Goal: Transaction & Acquisition: Download file/media

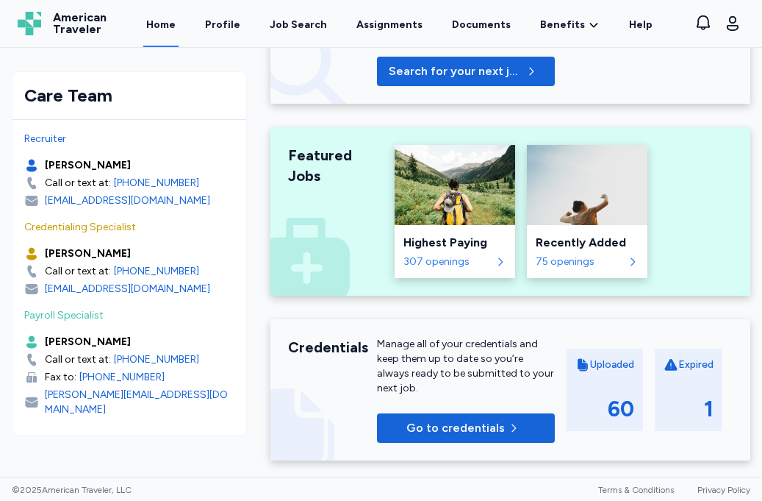
scroll to position [477, 0]
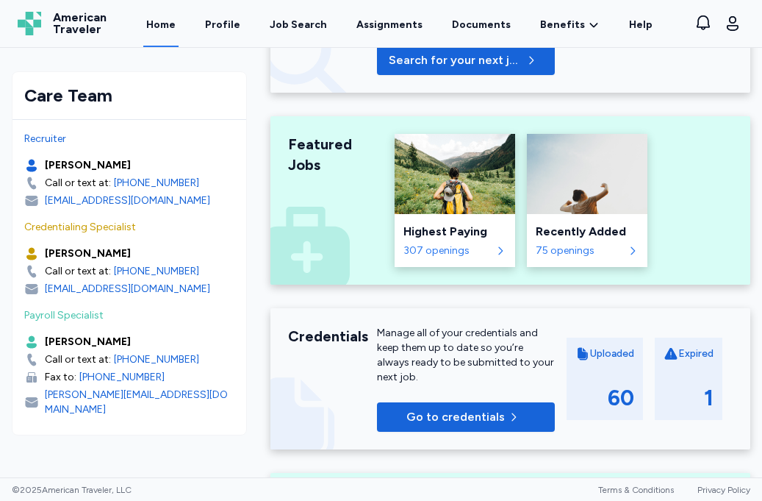
click at [620, 384] on div "60" at bounding box center [621, 397] width 26 height 26
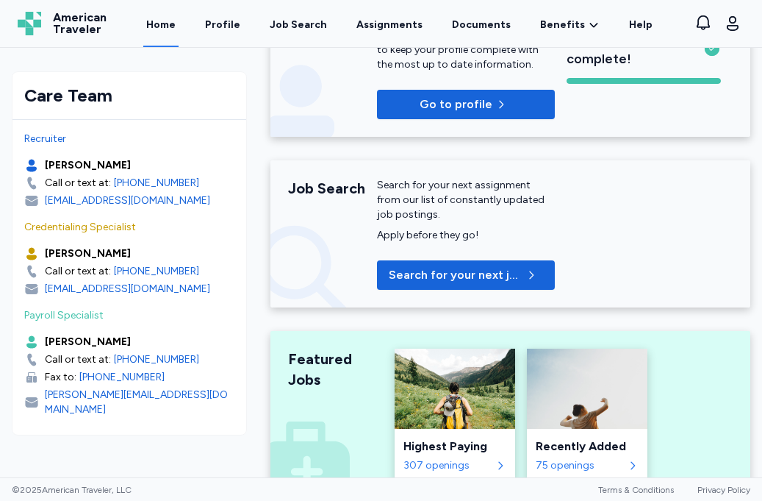
scroll to position [0, 0]
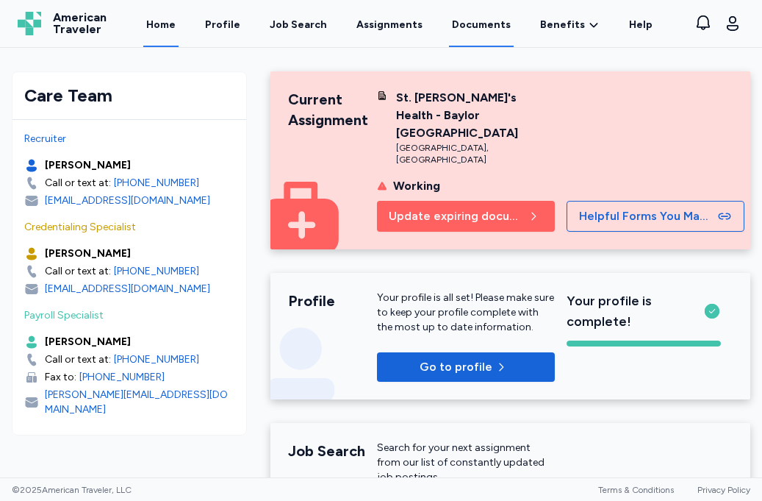
click at [461, 28] on link "Documents" at bounding box center [481, 24] width 65 height 46
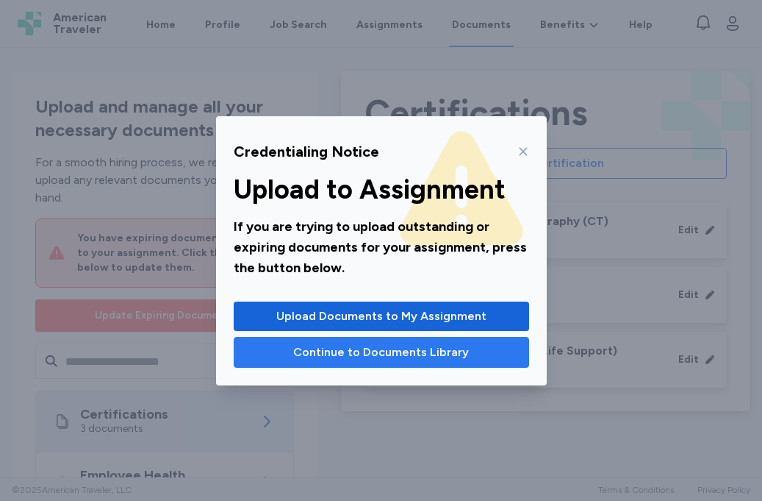
click at [387, 347] on span "Continue to Documents Library" at bounding box center [381, 352] width 176 height 18
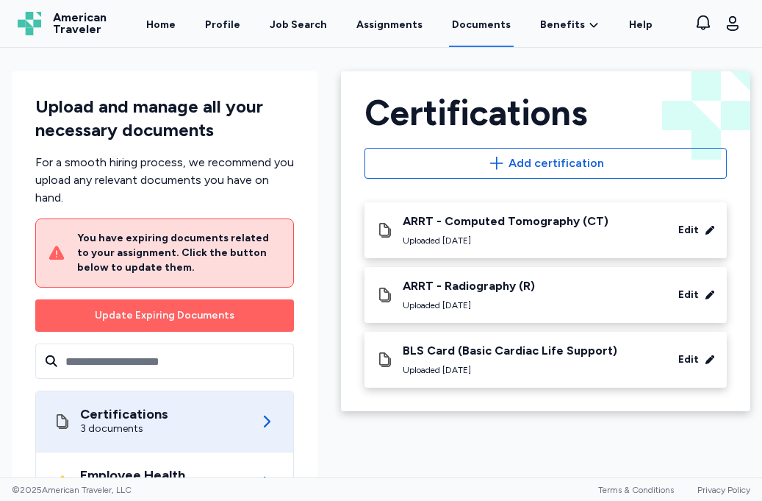
scroll to position [251, 0]
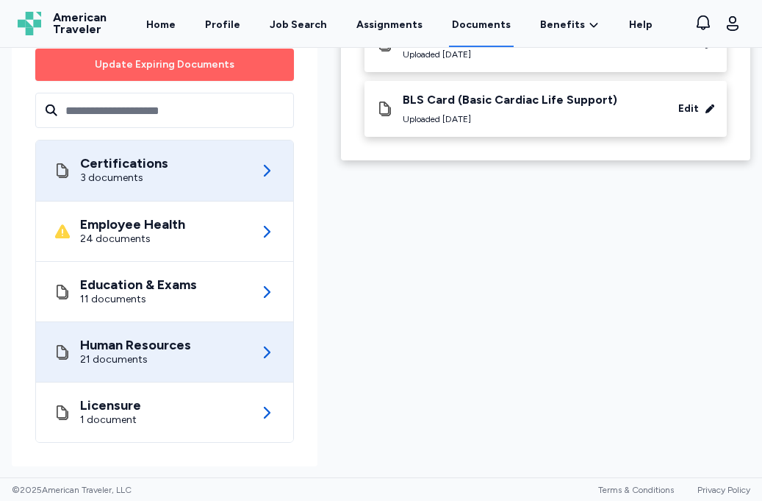
click at [232, 345] on div "Human Resources 21 documents" at bounding box center [165, 352] width 222 height 60
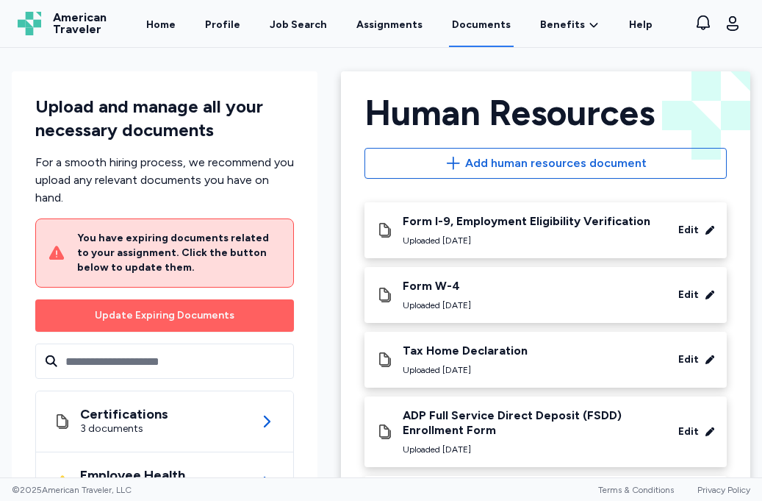
click at [442, 300] on div "Uploaded [DATE]" at bounding box center [437, 305] width 68 height 12
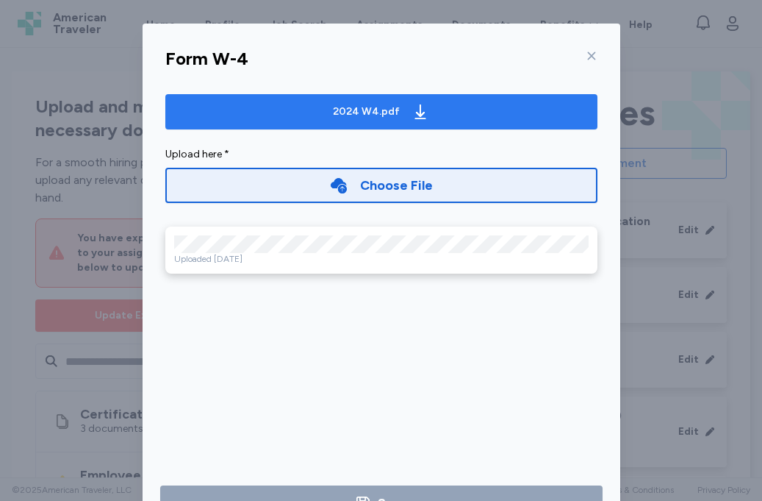
click at [390, 113] on div "2024 W4.pdf" at bounding box center [366, 111] width 67 height 15
click at [394, 118] on div "2024 W4.pdf" at bounding box center [366, 111] width 67 height 15
